Goal: Navigation & Orientation: Understand site structure

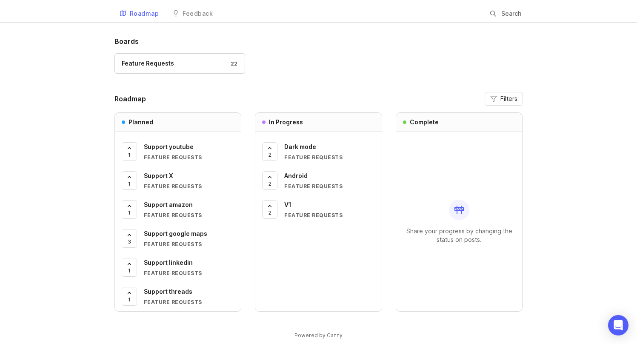
scroll to position [28, 0]
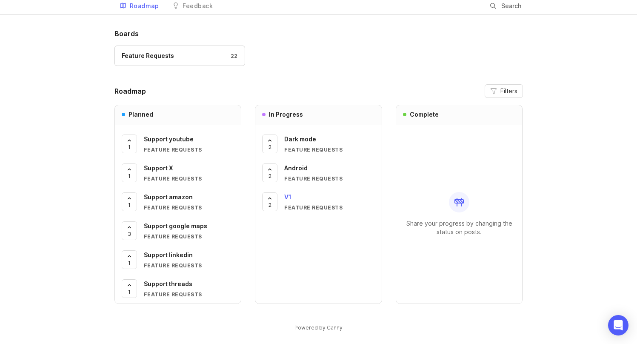
click at [294, 194] on div "V1" at bounding box center [329, 196] width 91 height 9
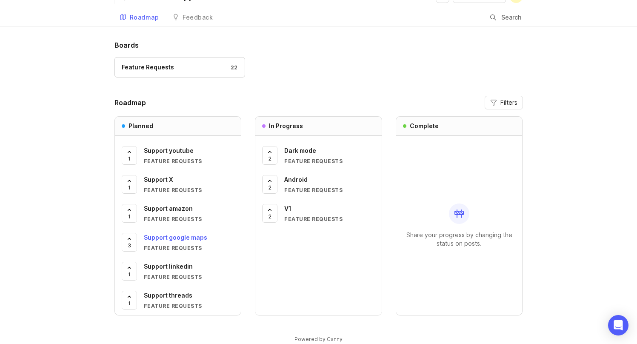
scroll to position [5, 0]
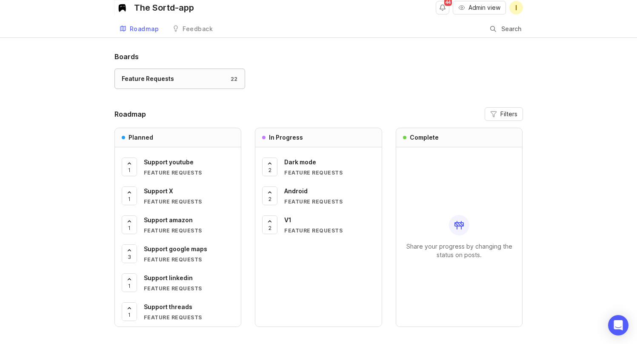
click at [180, 72] on link "Feature Requests 22" at bounding box center [179, 78] width 131 height 20
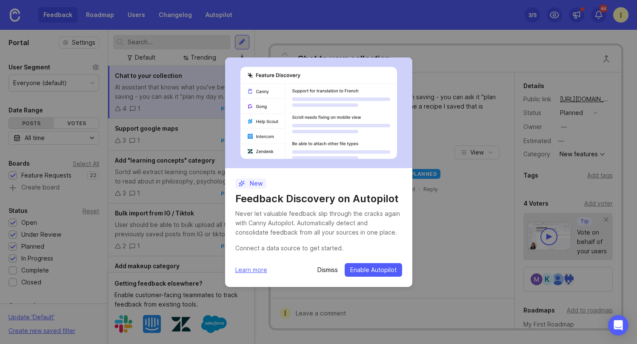
click at [332, 273] on p "Dismiss" at bounding box center [327, 269] width 20 height 9
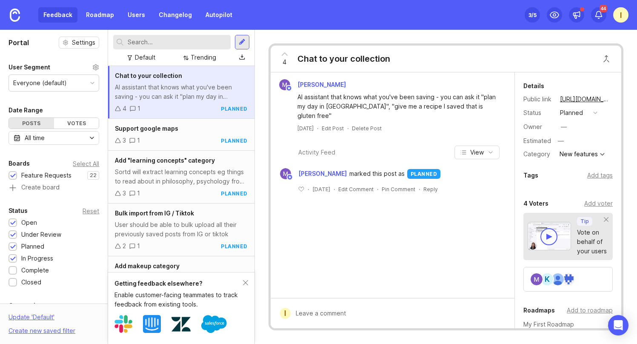
click at [322, 273] on div "[PERSON_NAME] AI assistant that knows what you've been saving - you can ask it …" at bounding box center [393, 184] width 244 height 225
click at [183, 140] on div "3 1 planned" at bounding box center [181, 140] width 132 height 9
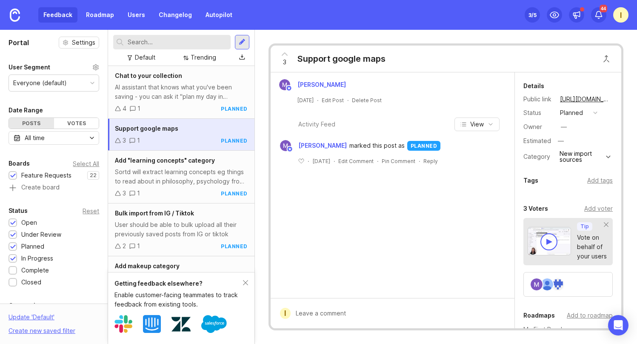
click at [404, 214] on div "[PERSON_NAME] [DATE] · Edit Post · Delete Post Activity Feed View [PERSON_NAME]…" at bounding box center [393, 184] width 244 height 225
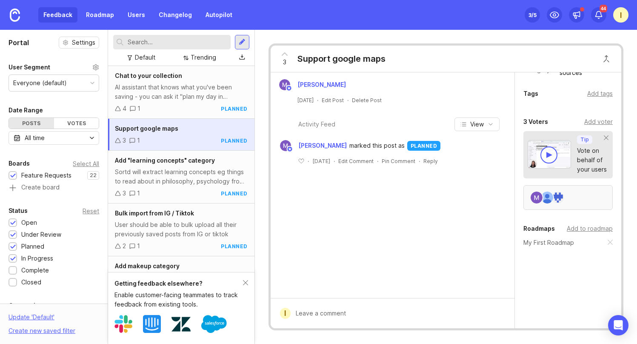
click at [552, 194] on img at bounding box center [547, 197] width 12 height 12
click at [182, 91] on div "AI assistant that knows what you've been saving - you can ask it "plan my day i…" at bounding box center [181, 92] width 132 height 19
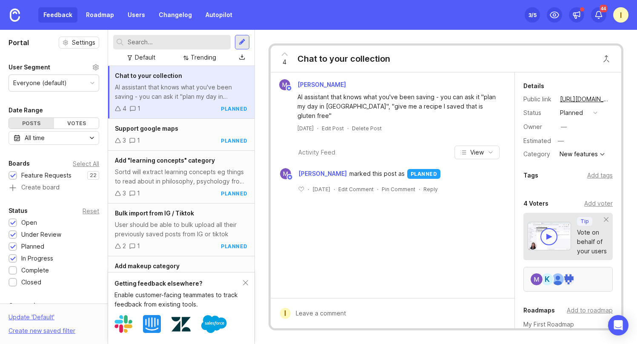
click at [578, 282] on div "k" at bounding box center [567, 279] width 89 height 25
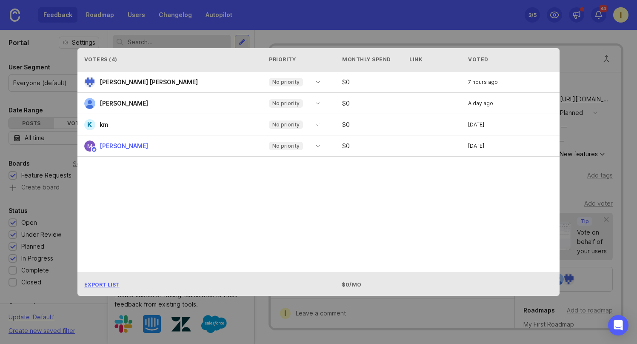
click at [564, 221] on div "Voters ( 4 ) Priority Monthly Spend Link Voted [PERSON_NAME] [PERSON_NAME] No p…" at bounding box center [319, 171] width 510 height 275
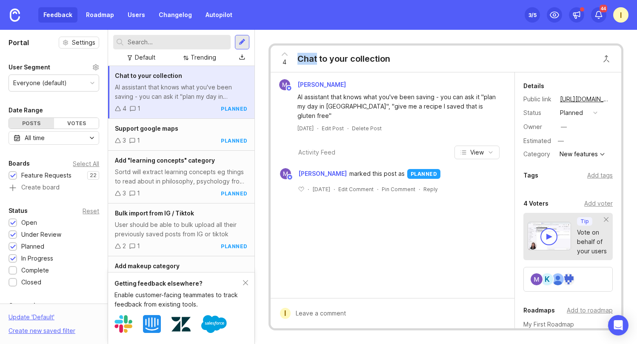
click at [440, 32] on div "4 Chat to your collection [PERSON_NAME] AI assistant that knows what you've bee…" at bounding box center [446, 187] width 382 height 314
click at [184, 181] on div "Sortd will extract learning concepts eg things to read about in philosophy, psy…" at bounding box center [181, 176] width 132 height 19
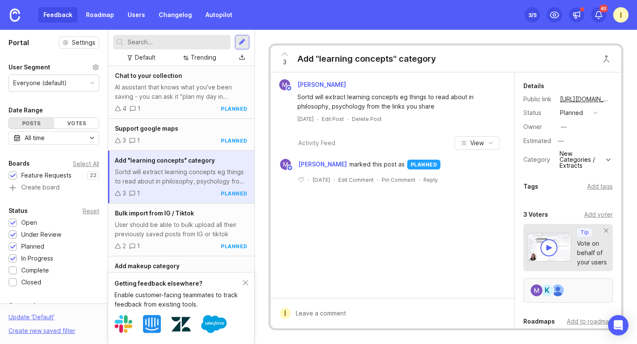
click at [548, 289] on div "k" at bounding box center [547, 290] width 14 height 14
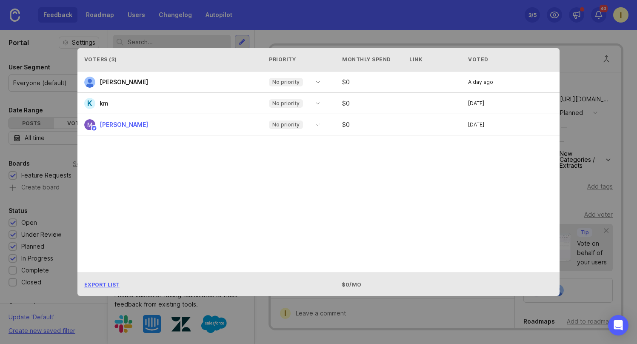
click at [572, 240] on div "Voters ( 3 ) Priority Monthly Spend Link Voted [PERSON_NAME] No priority $ 0 A …" at bounding box center [319, 171] width 510 height 275
click at [350, 293] on div "Export List $0/mo" at bounding box center [318, 283] width 482 height 23
click at [348, 305] on div "Voters ( 3 ) Priority Monthly Spend Link Voted [PERSON_NAME] No priority $ 0 A …" at bounding box center [319, 171] width 510 height 275
click at [356, 35] on div "Voters ( 3 ) Priority Monthly Spend Link Voted [PERSON_NAME] No priority $ 0 A …" at bounding box center [319, 171] width 510 height 275
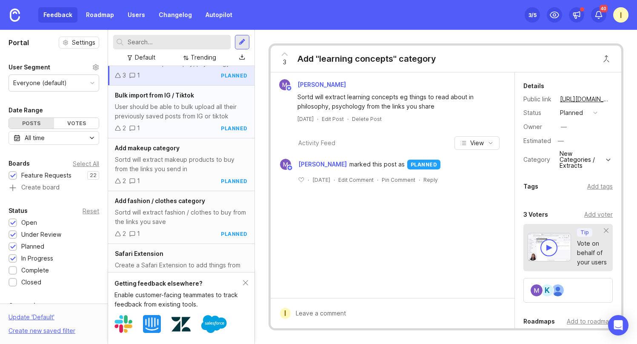
scroll to position [293, 0]
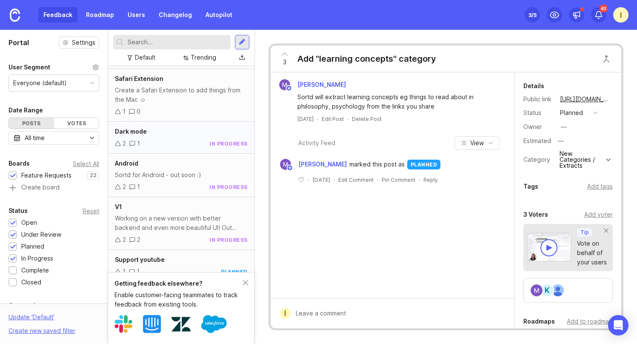
click at [181, 148] on div "2 1 in progress" at bounding box center [181, 143] width 132 height 9
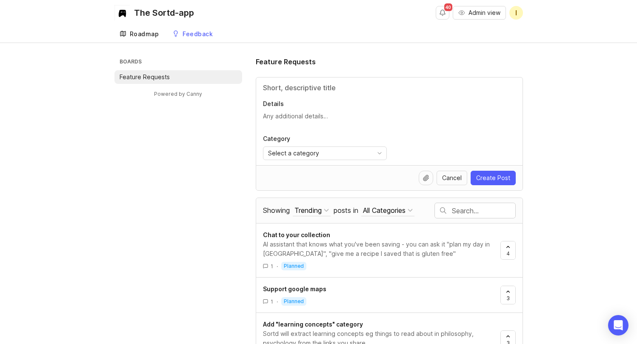
click at [133, 35] on div "Roadmap" at bounding box center [144, 34] width 29 height 6
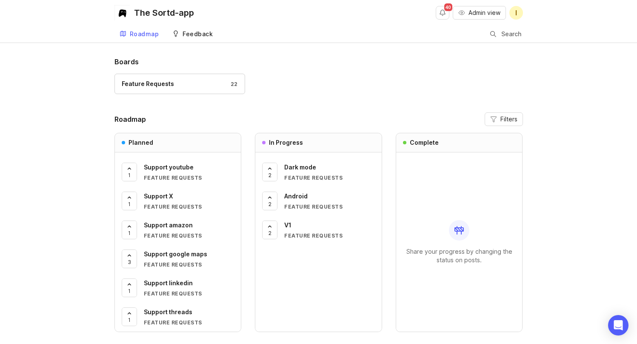
click at [191, 35] on div "Feedback" at bounding box center [197, 34] width 30 height 6
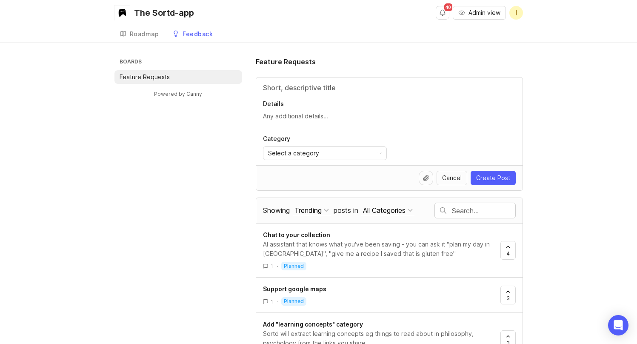
click at [144, 34] on div "Roadmap" at bounding box center [144, 34] width 29 height 6
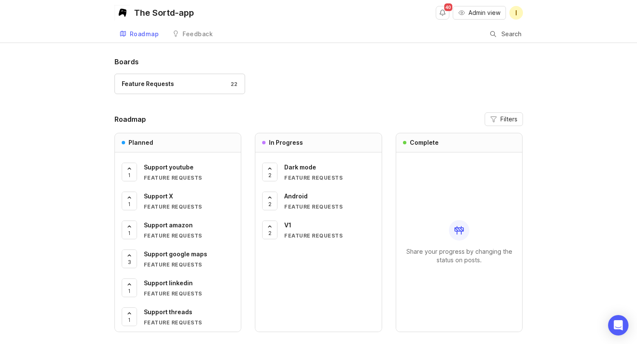
scroll to position [1, 0]
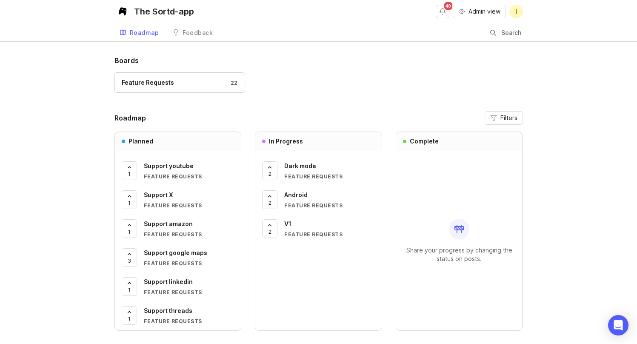
click at [347, 101] on div "Boards Feature Requests 22 Roadmap Filters Planned 1 Support youtube Feature Re…" at bounding box center [318, 199] width 408 height 289
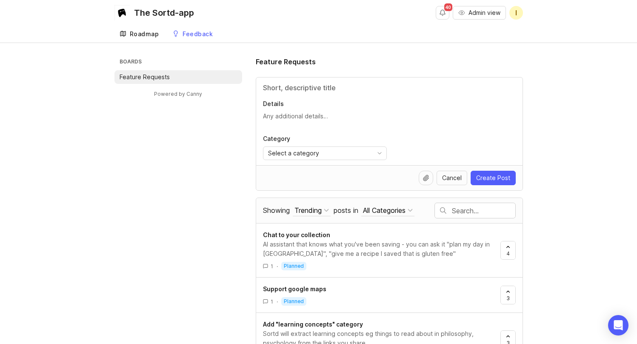
click at [131, 31] on div "Roadmap" at bounding box center [144, 34] width 29 height 6
click at [144, 31] on div "Roadmap" at bounding box center [144, 34] width 29 height 6
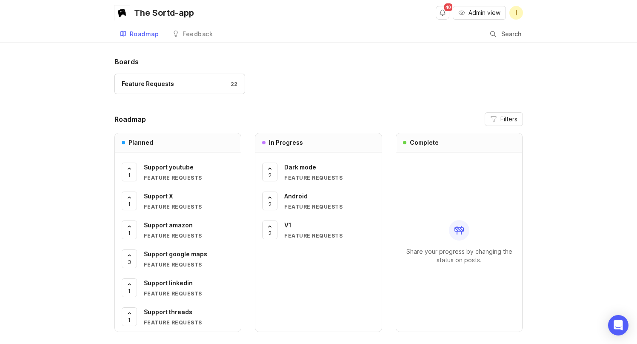
scroll to position [34, 0]
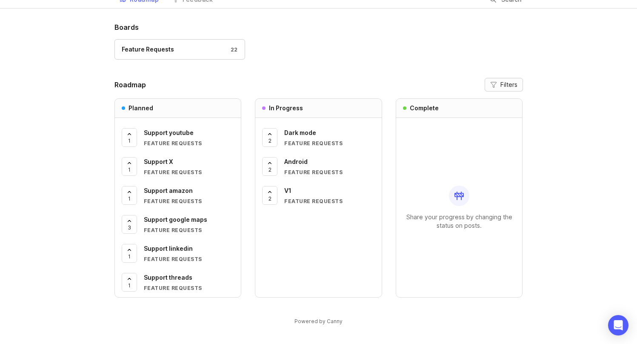
click at [504, 83] on span "Filters" at bounding box center [508, 84] width 17 height 9
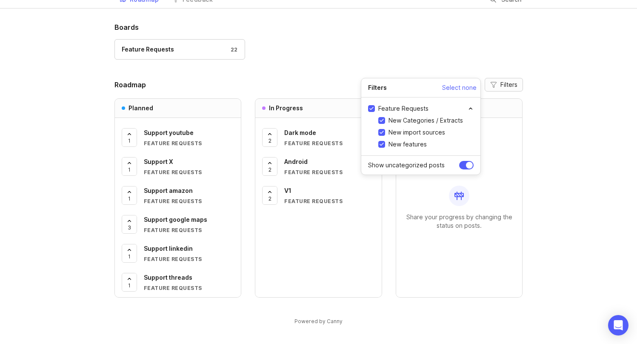
click at [504, 83] on span "Filters" at bounding box center [508, 84] width 17 height 9
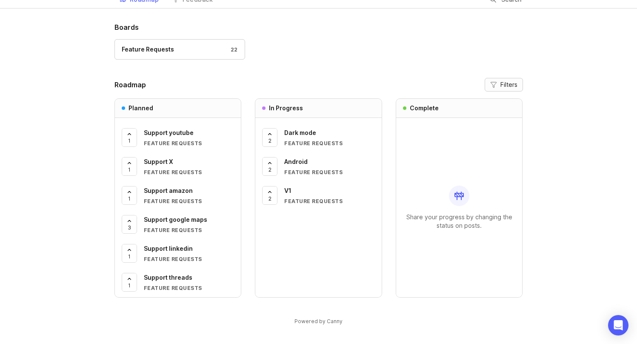
scroll to position [0, 0]
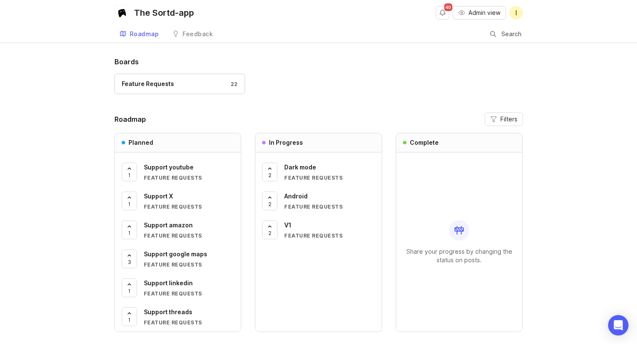
click at [499, 79] on div "Feature Requests 22" at bounding box center [318, 88] width 408 height 28
click at [441, 7] on button "Notifications" at bounding box center [443, 13] width 14 height 14
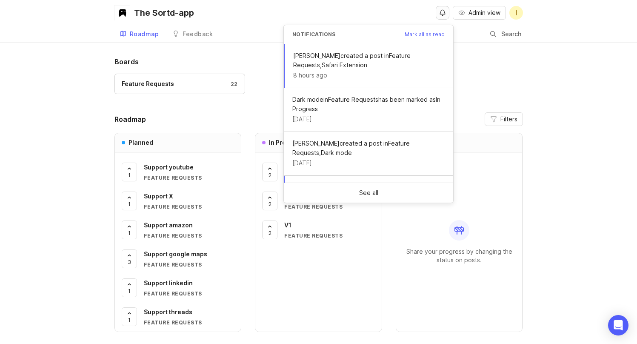
click at [442, 12] on button "Notifications" at bounding box center [443, 13] width 14 height 14
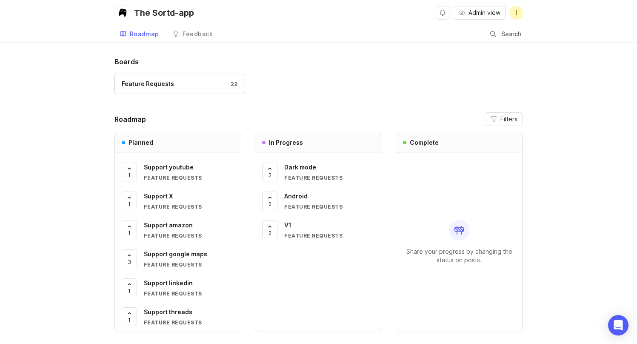
click at [453, 70] on div "Boards Feature Requests 22" at bounding box center [318, 80] width 408 height 46
